Goal: Task Accomplishment & Management: Use online tool/utility

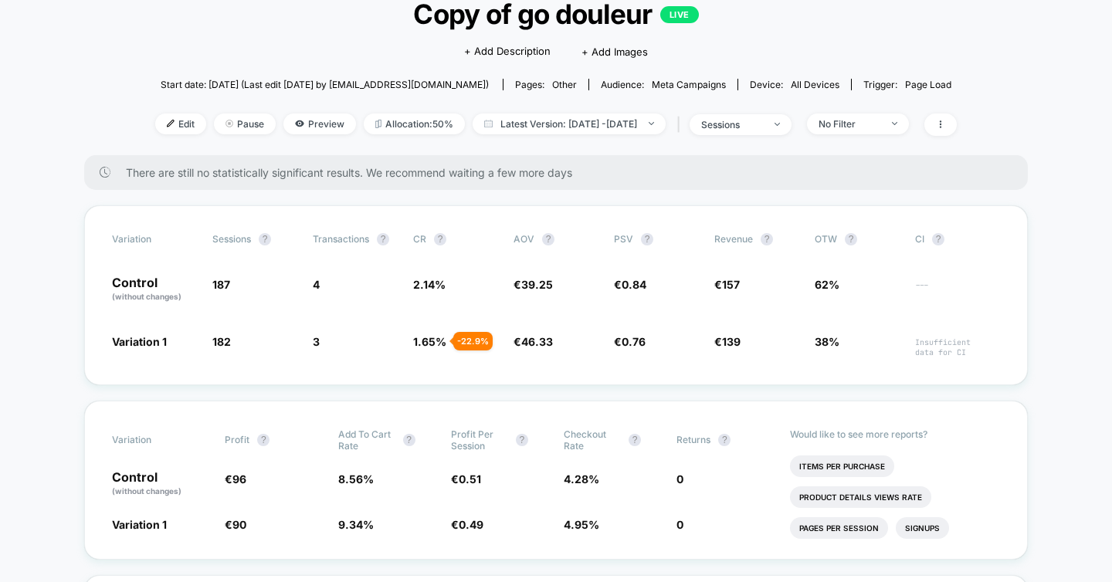
scroll to position [110, 0]
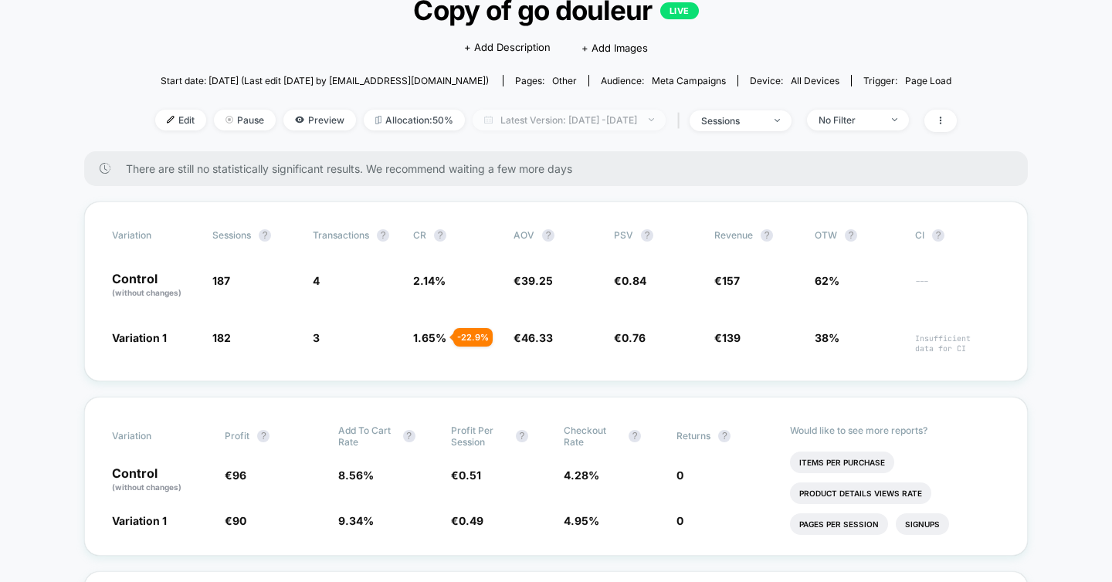
click at [580, 113] on span "Latest Version: [DATE] - [DATE]" at bounding box center [569, 120] width 193 height 21
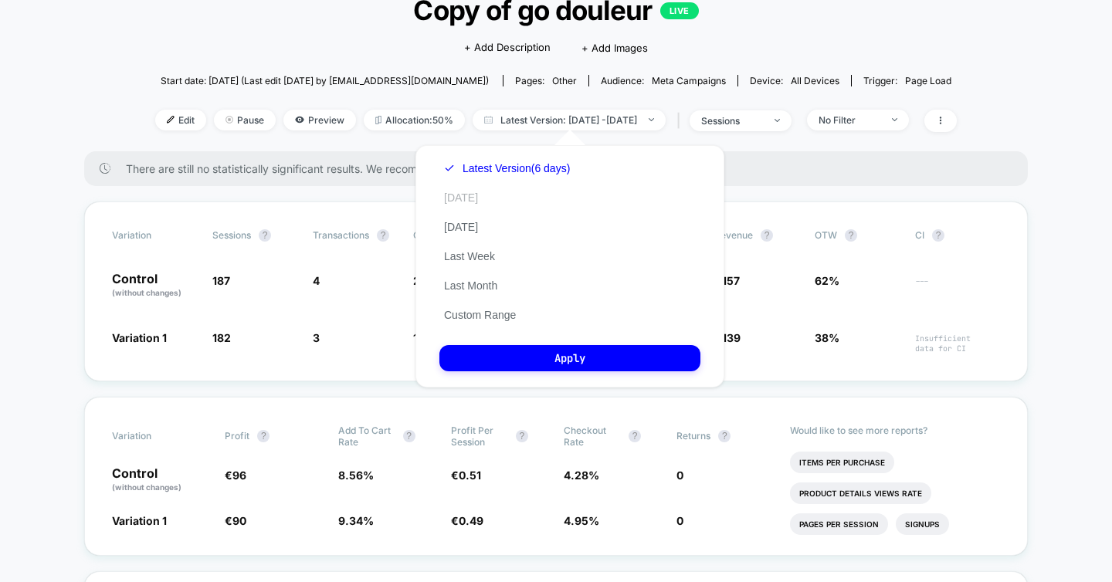
click at [466, 195] on button "[DATE]" at bounding box center [460, 198] width 43 height 14
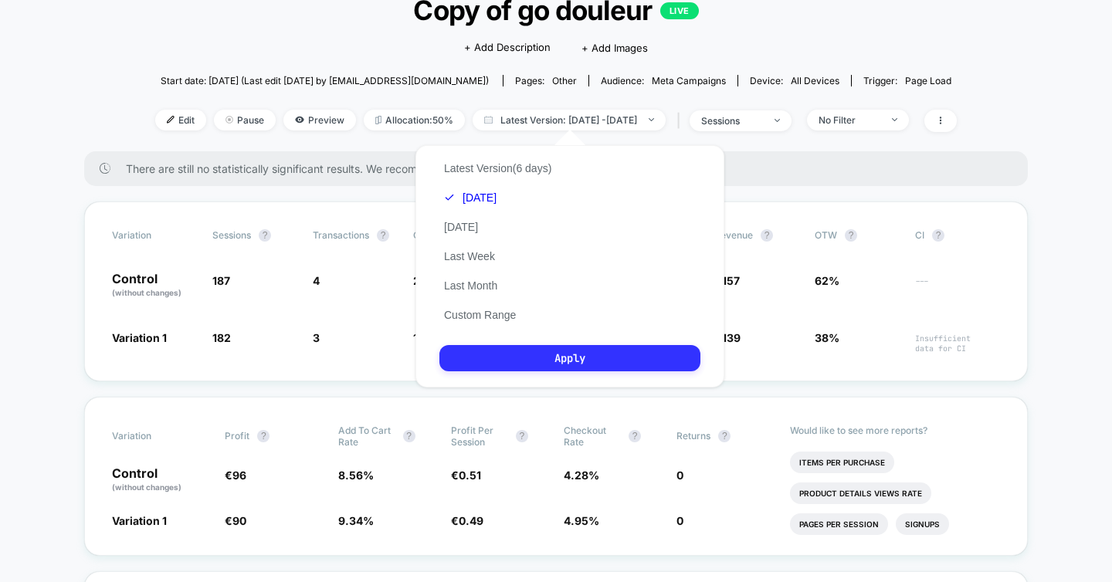
click at [517, 356] on button "Apply" at bounding box center [569, 358] width 261 height 26
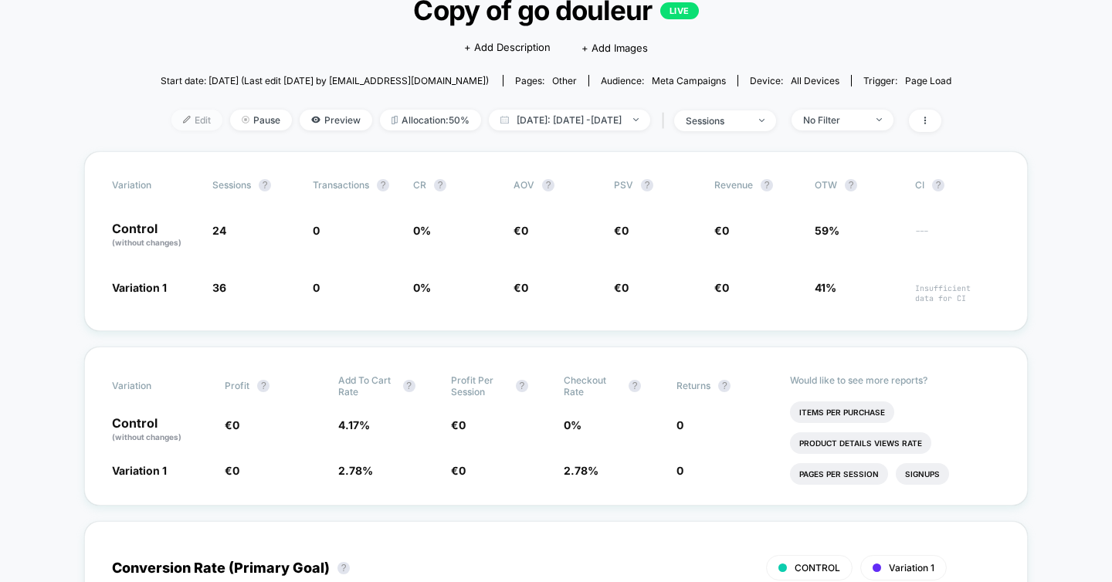
click at [190, 117] on span "Edit" at bounding box center [196, 120] width 51 height 21
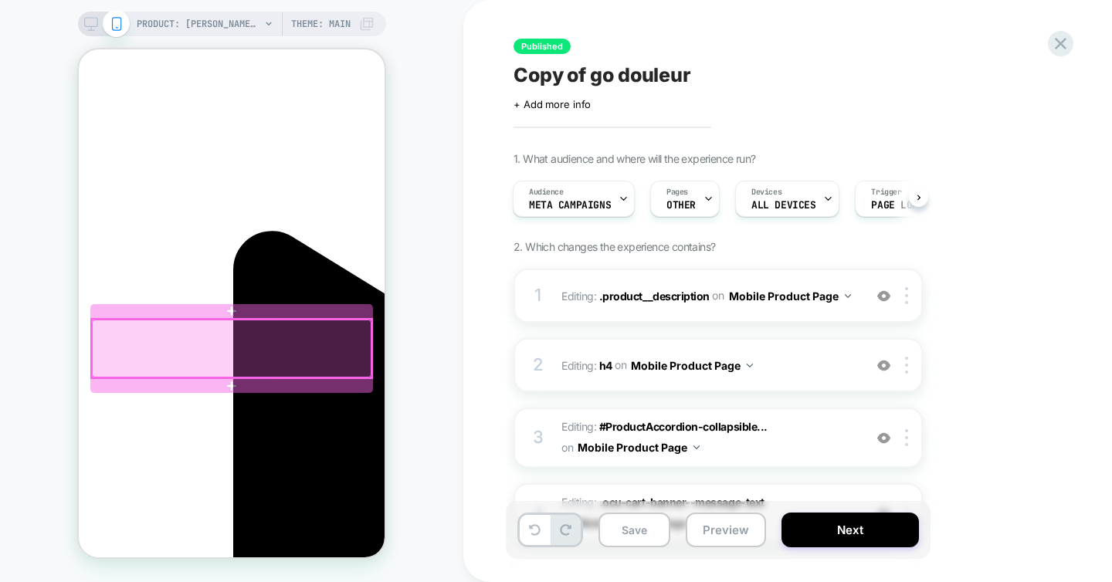
scroll to position [0, 218]
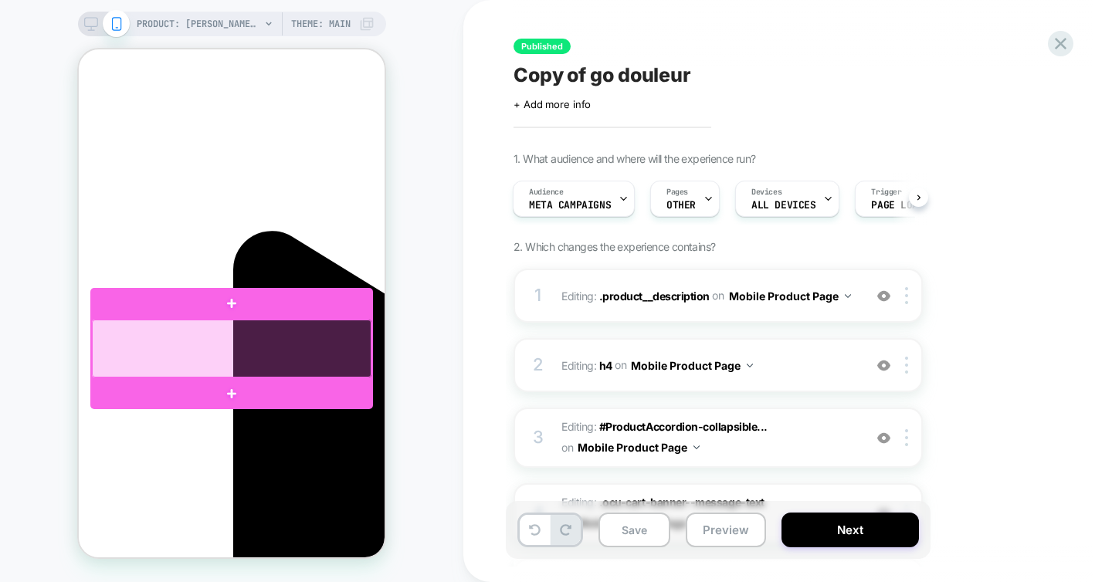
click at [162, 334] on div at bounding box center [232, 349] width 280 height 58
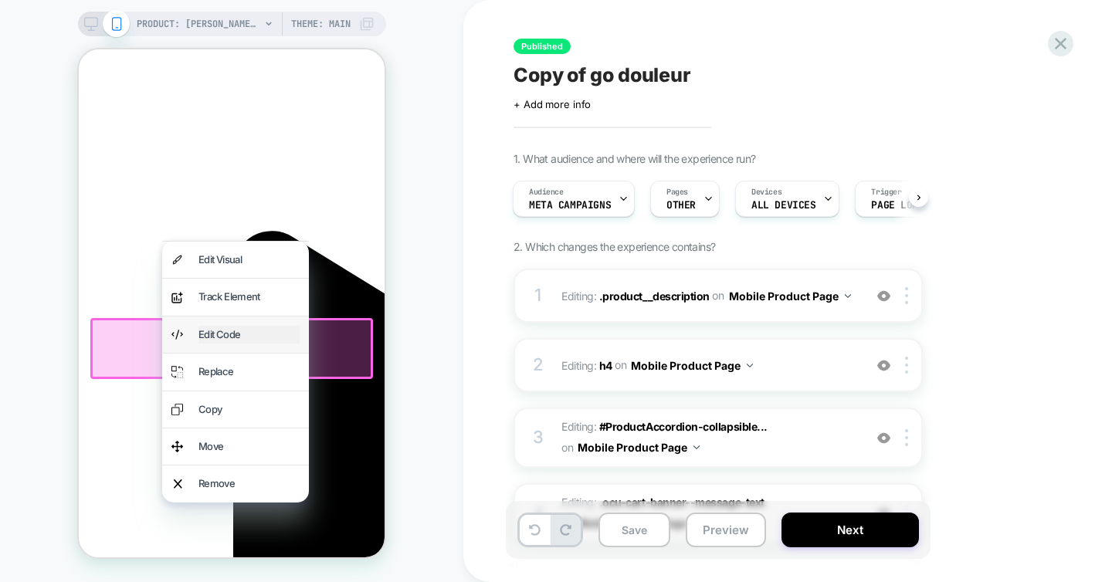
click at [229, 330] on div "Edit Code" at bounding box center [248, 335] width 101 height 18
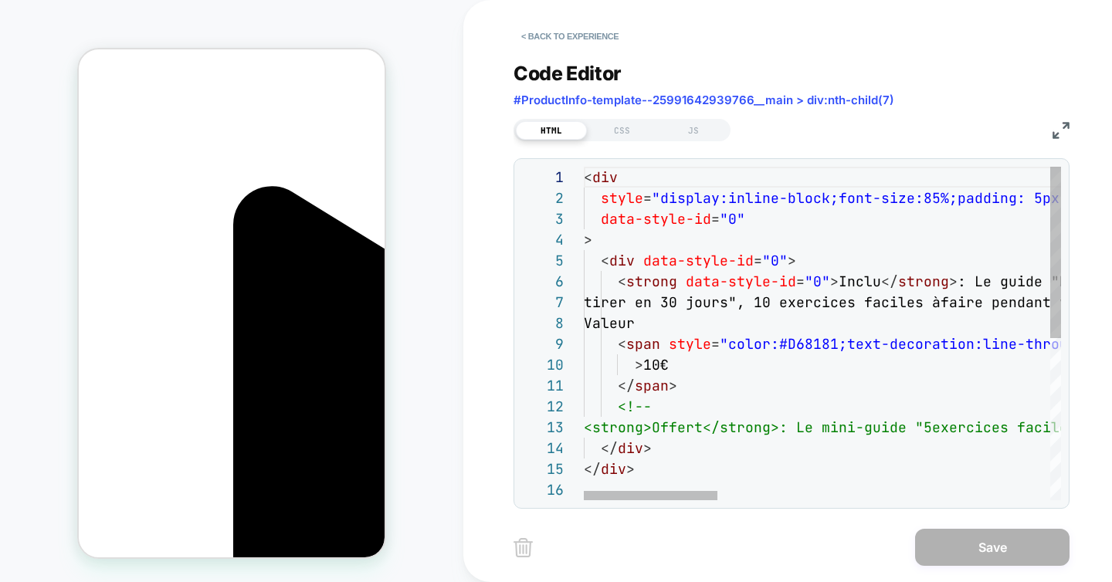
scroll to position [0, 0]
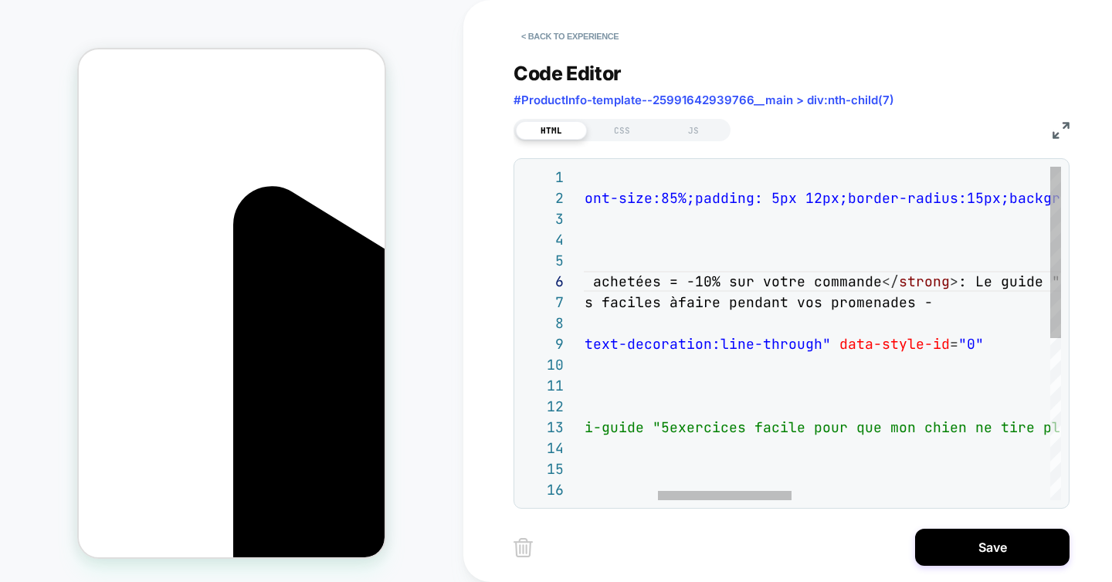
scroll to position [0, 0]
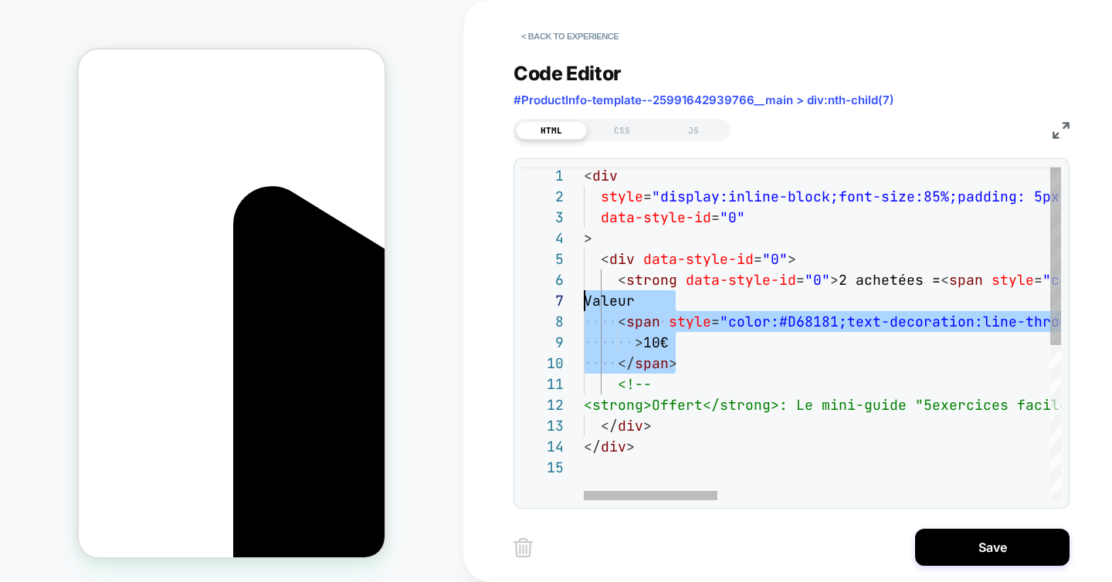
drag, startPoint x: 688, startPoint y: 361, endPoint x: 562, endPoint y: 300, distance: 139.9
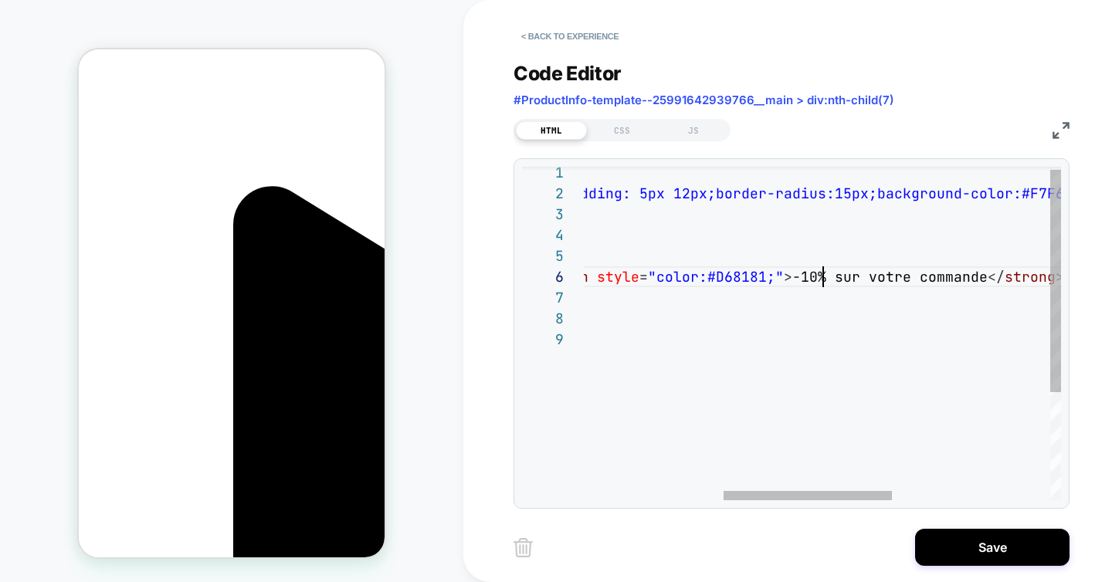
click at [825, 276] on div "< div style = "display:inline-block;font-size:85%;padding: 5px 1 2px;border-rad…" at bounding box center [849, 412] width 1320 height 500
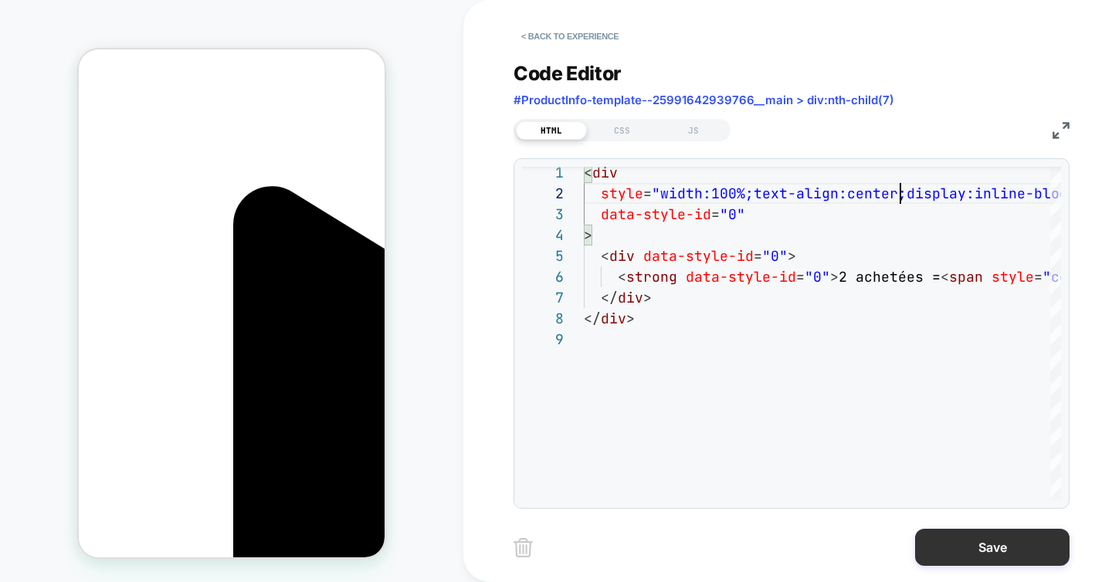
type textarea "**********"
click at [1010, 554] on button "Save" at bounding box center [992, 547] width 154 height 37
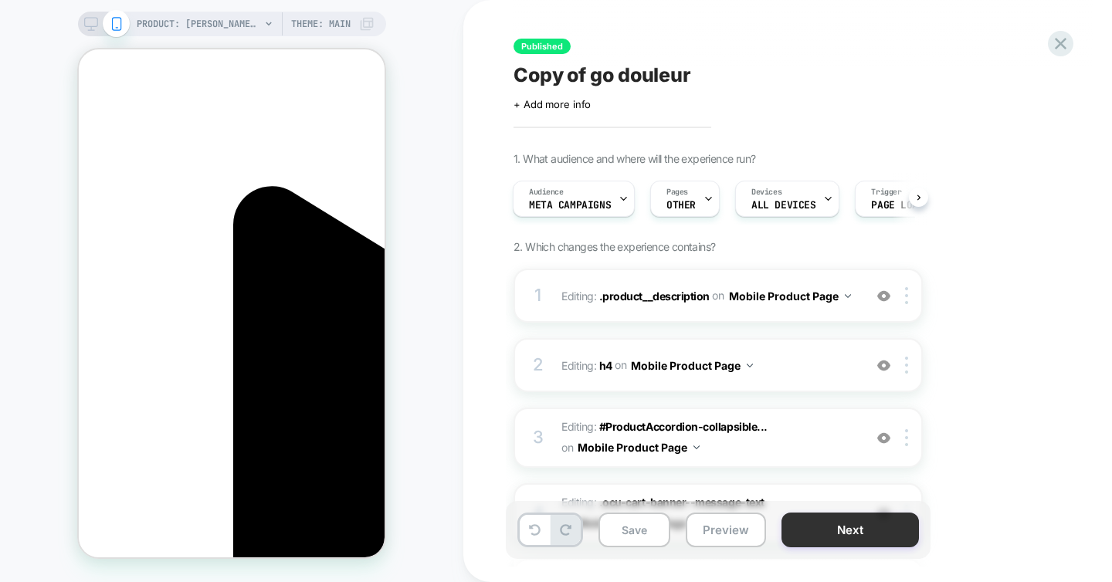
click at [871, 532] on button "Next" at bounding box center [850, 530] width 137 height 35
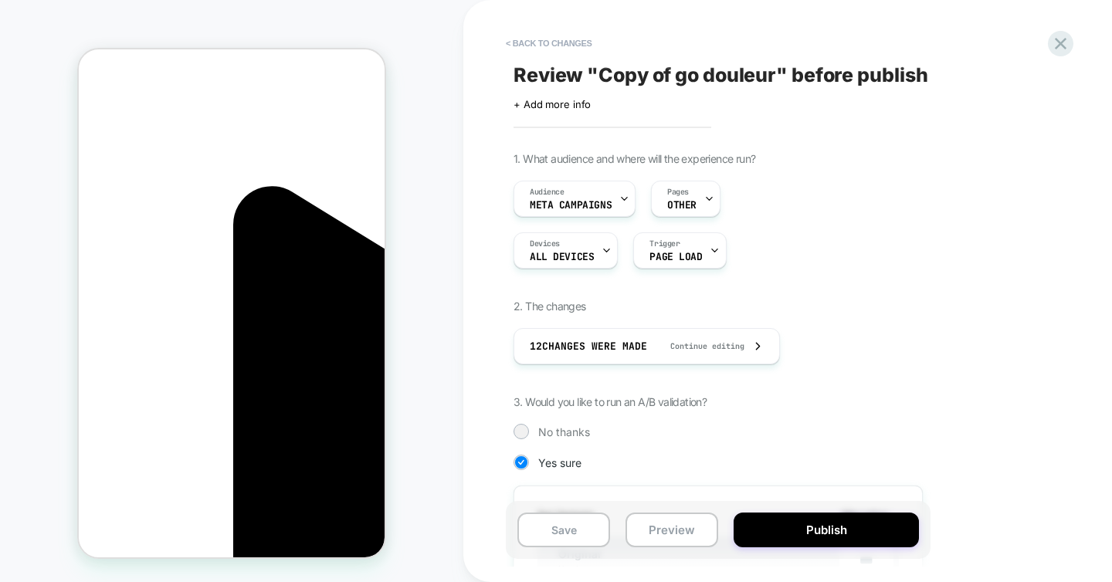
click at [871, 532] on button "Publish" at bounding box center [826, 530] width 185 height 35
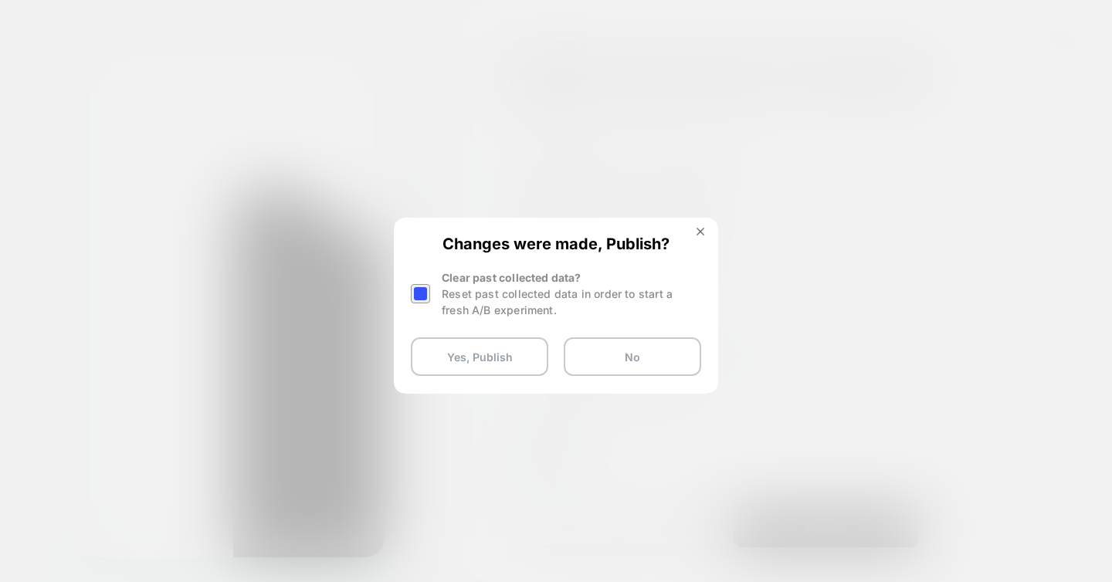
click at [418, 295] on div at bounding box center [420, 293] width 19 height 19
click at [485, 349] on button "Yes, Publish" at bounding box center [479, 356] width 137 height 39
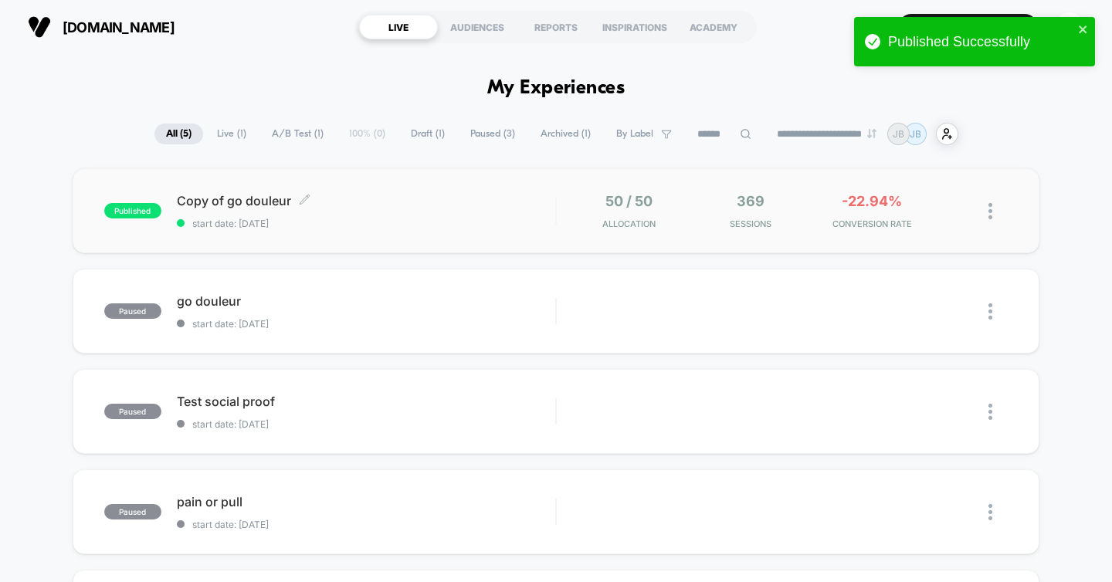
click at [534, 227] on span "start date: [DATE]" at bounding box center [366, 224] width 379 height 12
